Goal: Find specific page/section: Find specific page/section

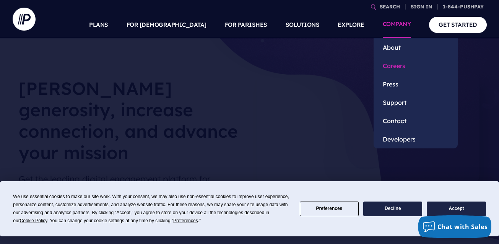
click at [397, 68] on link "Careers" at bounding box center [416, 66] width 84 height 18
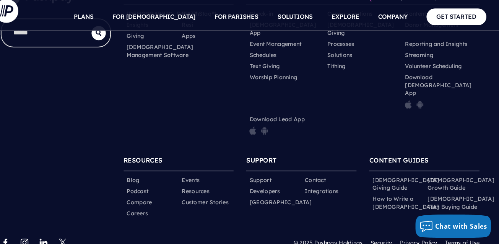
scroll to position [355, 0]
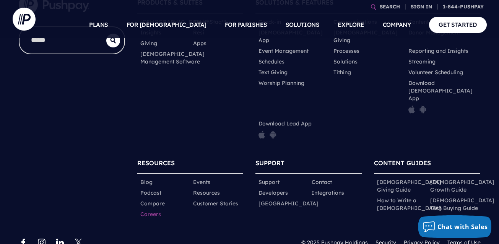
click at [153, 210] on link "Careers" at bounding box center [150, 214] width 21 height 8
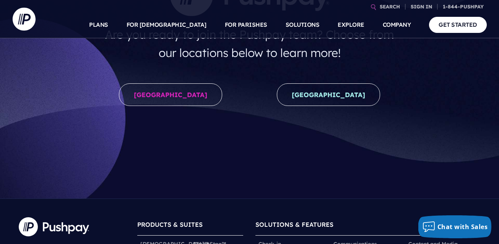
scroll to position [118, 0]
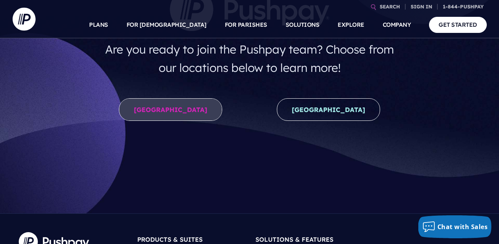
click at [180, 109] on link "[GEOGRAPHIC_DATA]" at bounding box center [170, 109] width 103 height 23
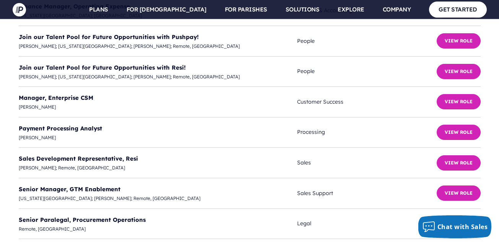
scroll to position [2236, 0]
